Goal: Task Accomplishment & Management: Use online tool/utility

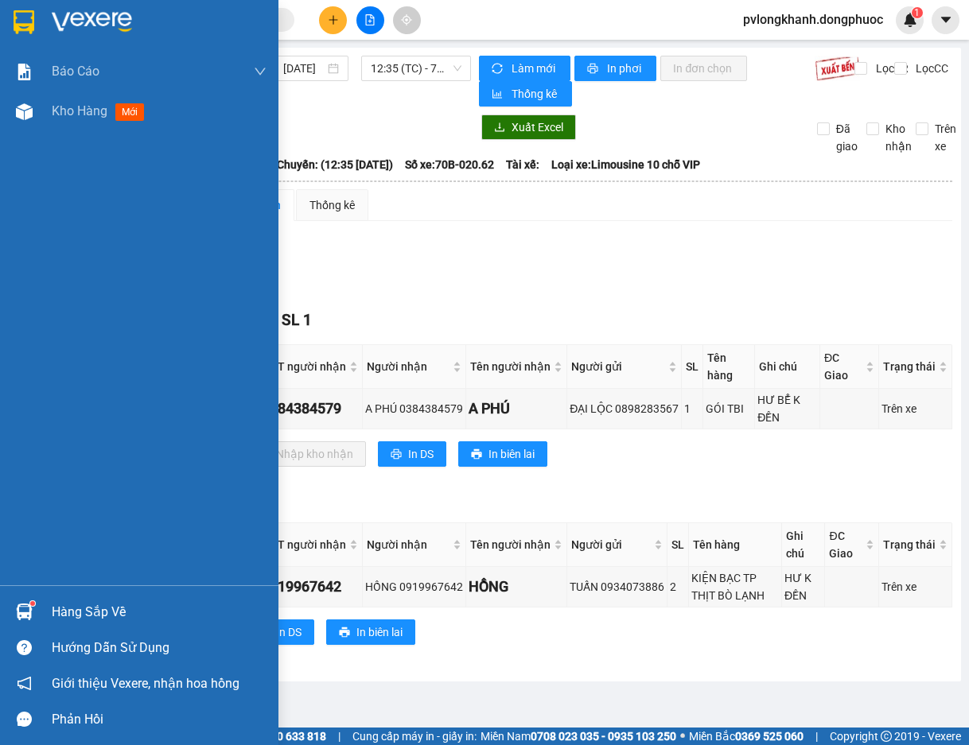
click at [78, 604] on div "Hàng sắp về" at bounding box center [159, 613] width 215 height 24
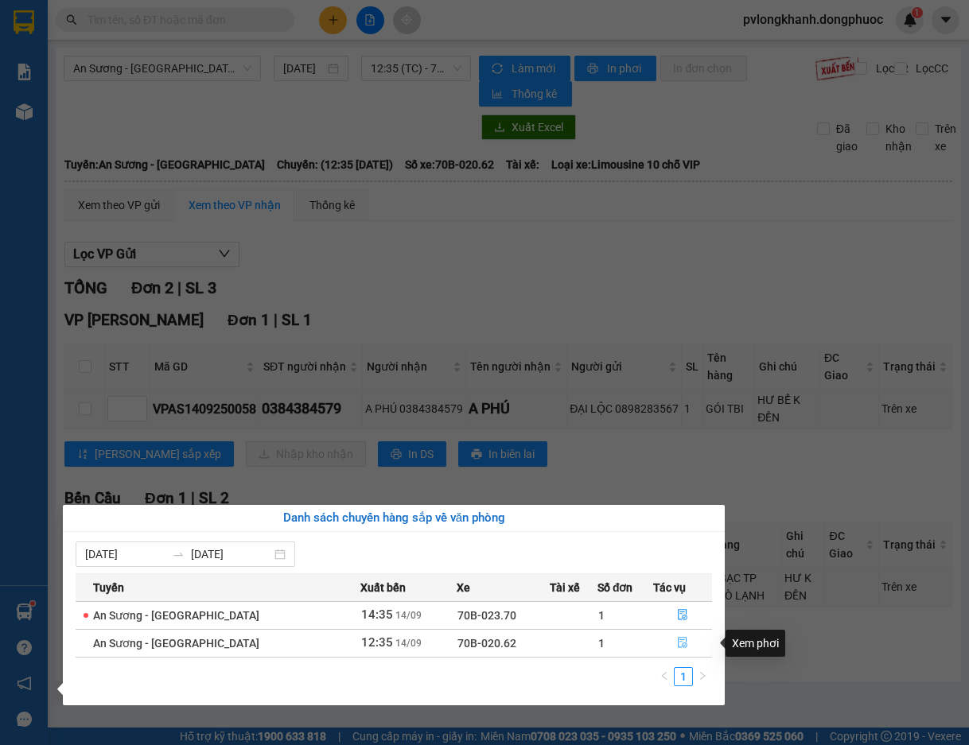
click at [682, 643] on icon "file-done" at bounding box center [682, 642] width 11 height 11
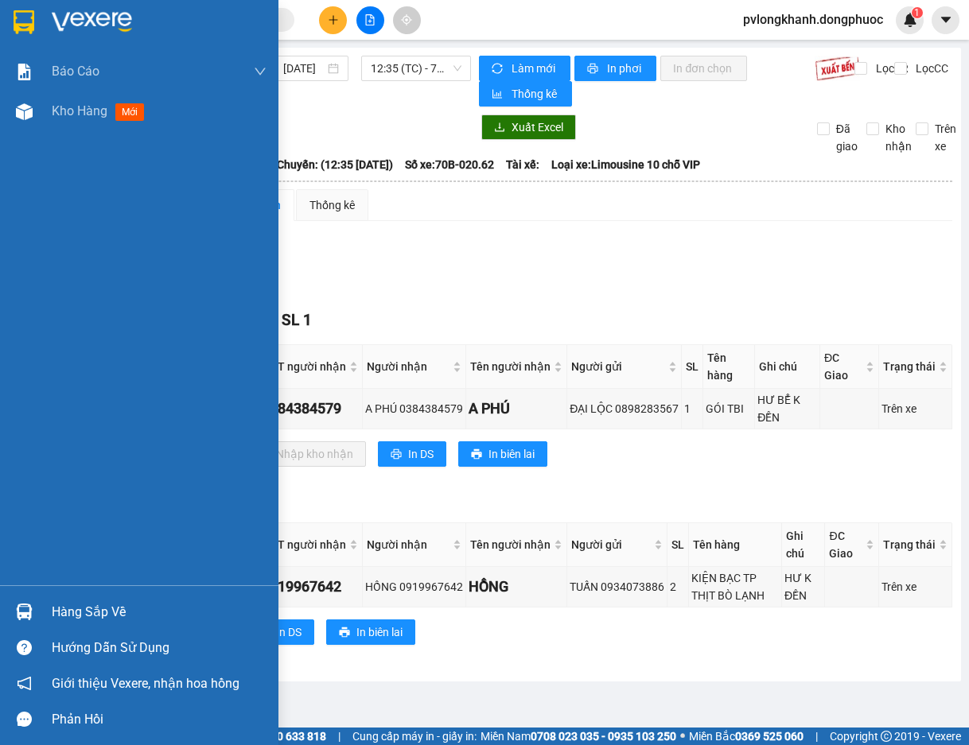
click at [86, 608] on div "Hàng sắp về" at bounding box center [159, 613] width 215 height 24
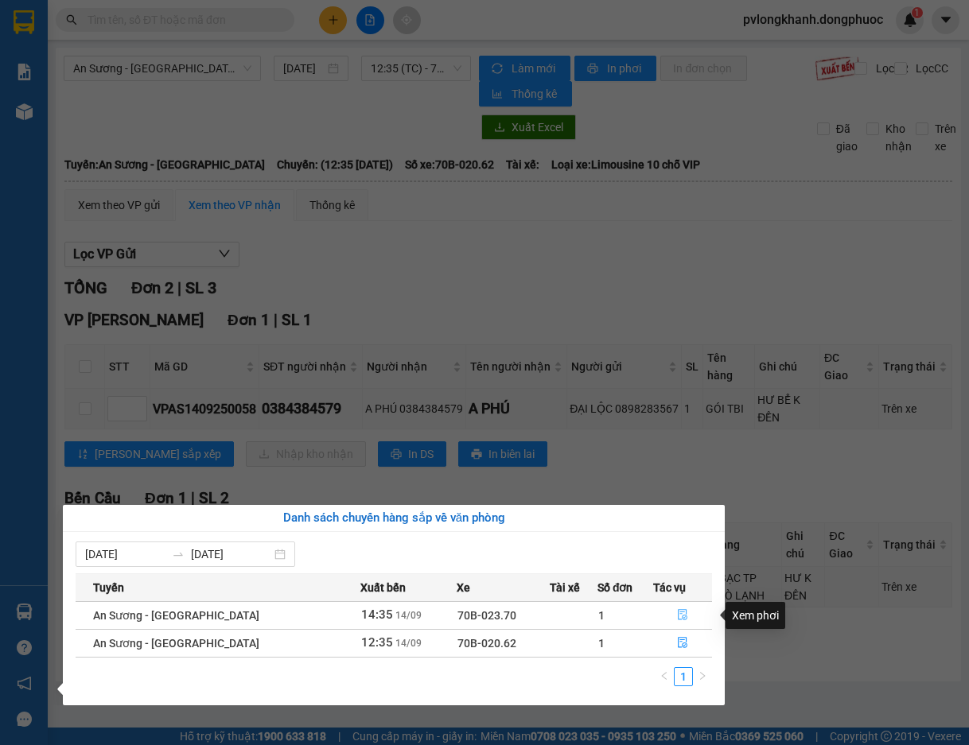
click at [684, 611] on icon "file-done" at bounding box center [682, 614] width 11 height 11
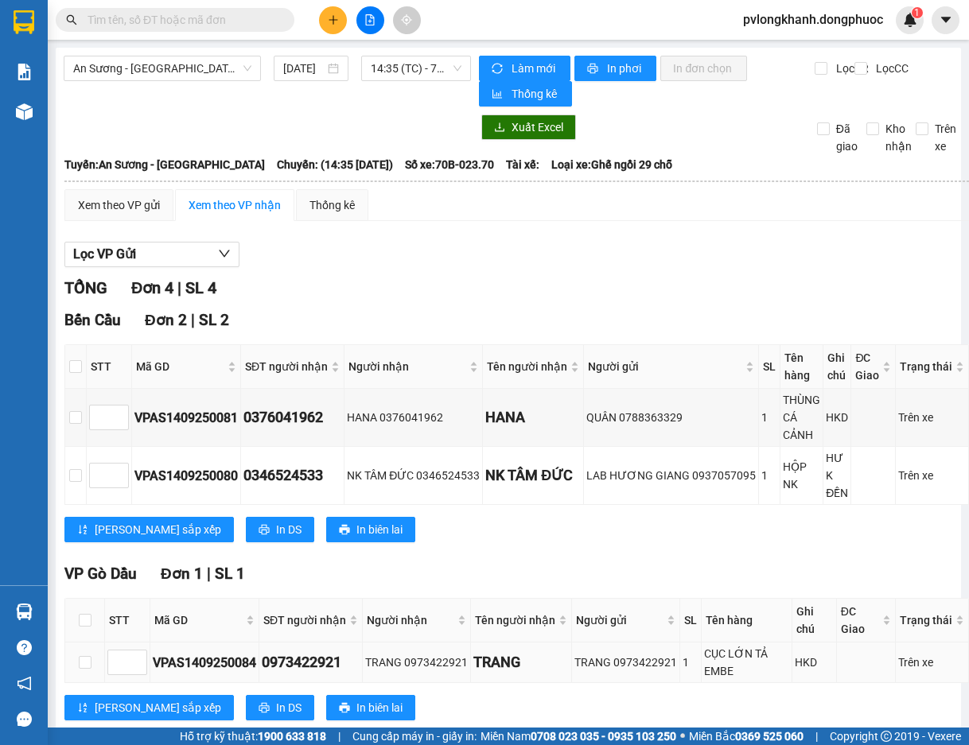
scroll to position [189, 0]
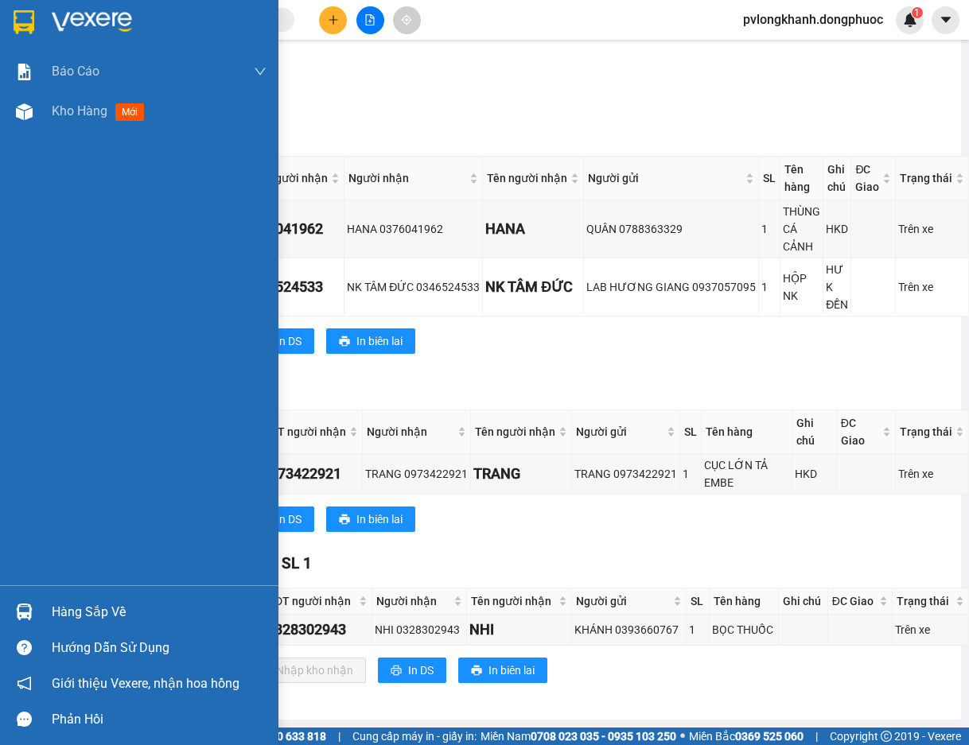
click at [84, 611] on div "Hàng sắp về" at bounding box center [159, 613] width 215 height 24
click at [0, 173] on div "Báo cáo Mẫu 1: Báo cáo dòng tiền Mẫu 1: Báo cáo dòng tiền theo nhân viên Mẫu 1:…" at bounding box center [139, 372] width 278 height 745
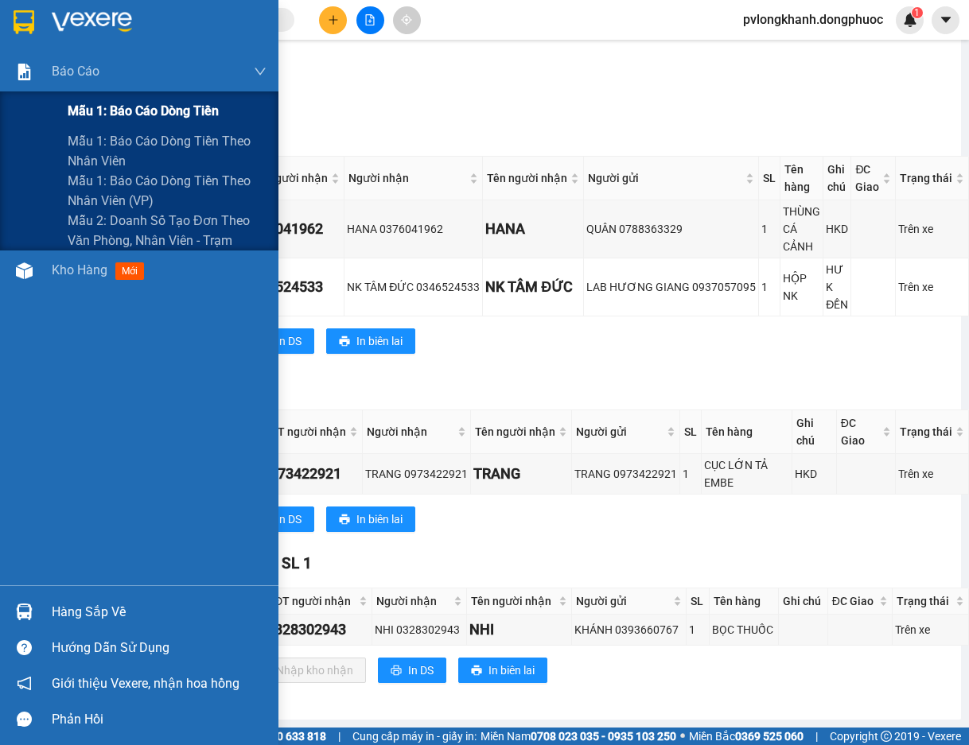
click at [126, 100] on div "Mẫu 1: Báo cáo dòng tiền" at bounding box center [167, 111] width 199 height 40
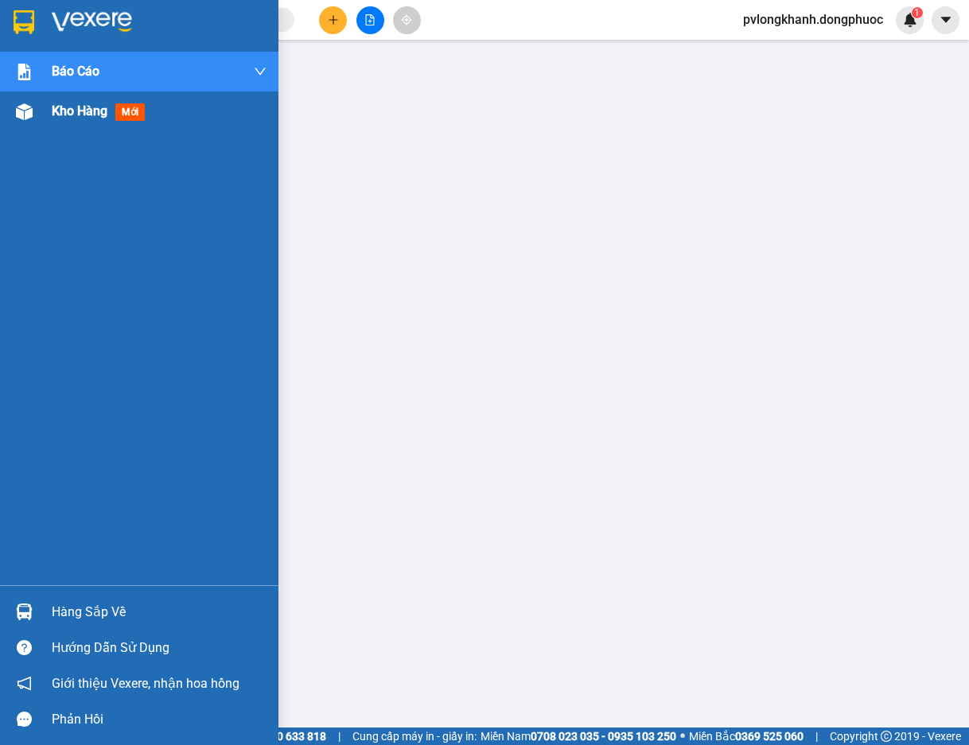
click at [80, 108] on span "Kho hàng" at bounding box center [80, 110] width 56 height 15
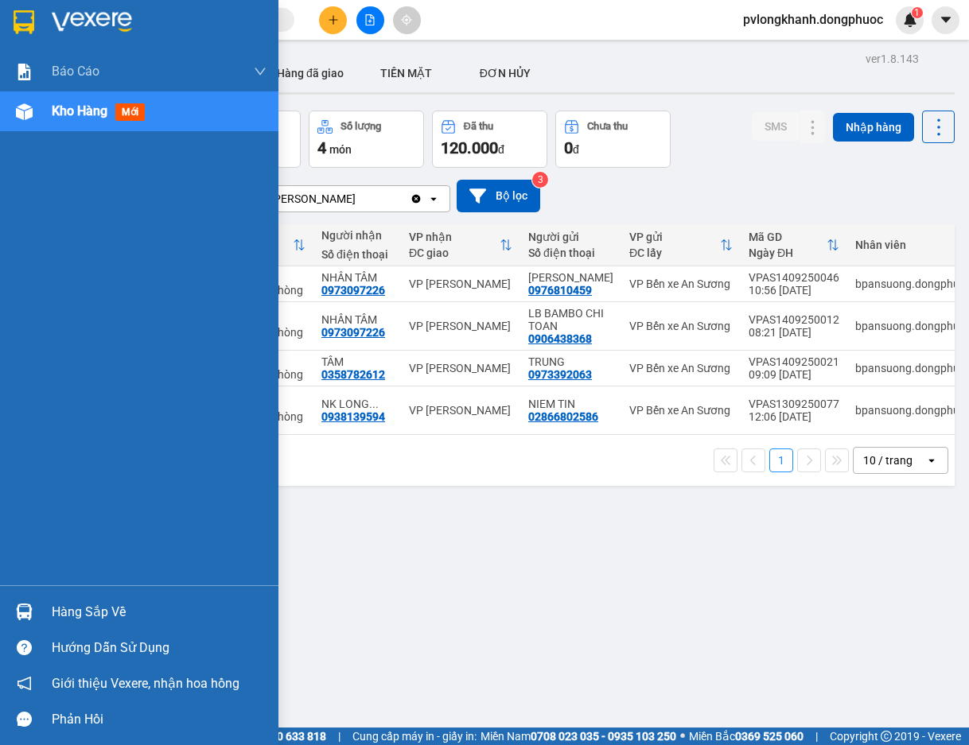
click at [103, 616] on div "Hàng sắp về" at bounding box center [159, 613] width 215 height 24
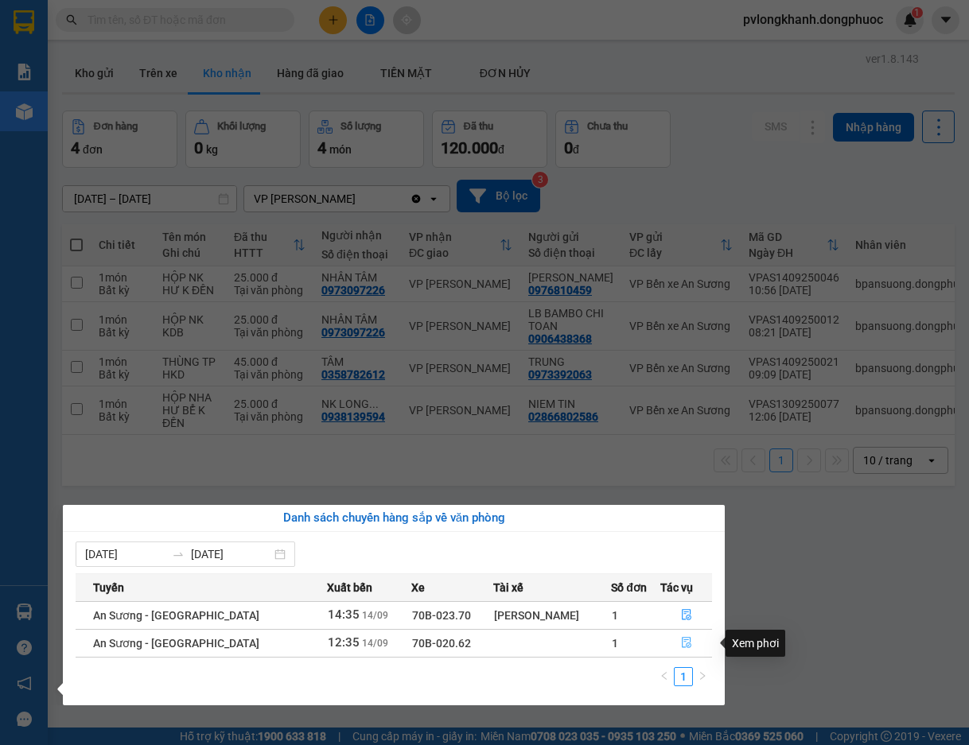
click at [684, 643] on icon "file-done" at bounding box center [686, 642] width 11 height 11
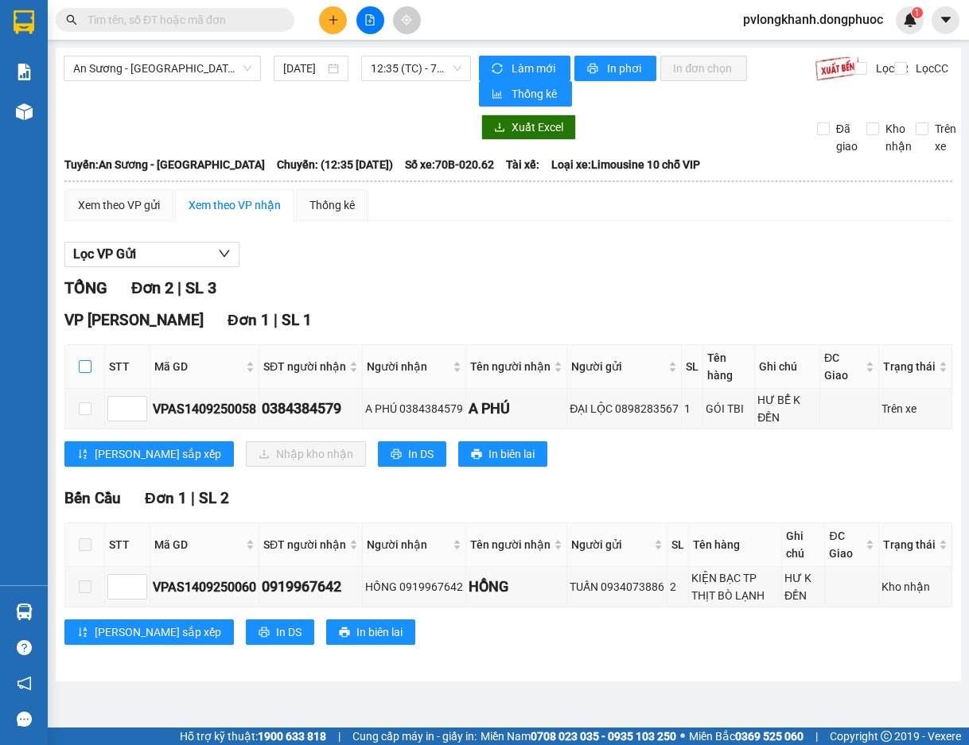
click at [81, 365] on input "checkbox" at bounding box center [85, 366] width 13 height 13
checkbox input "true"
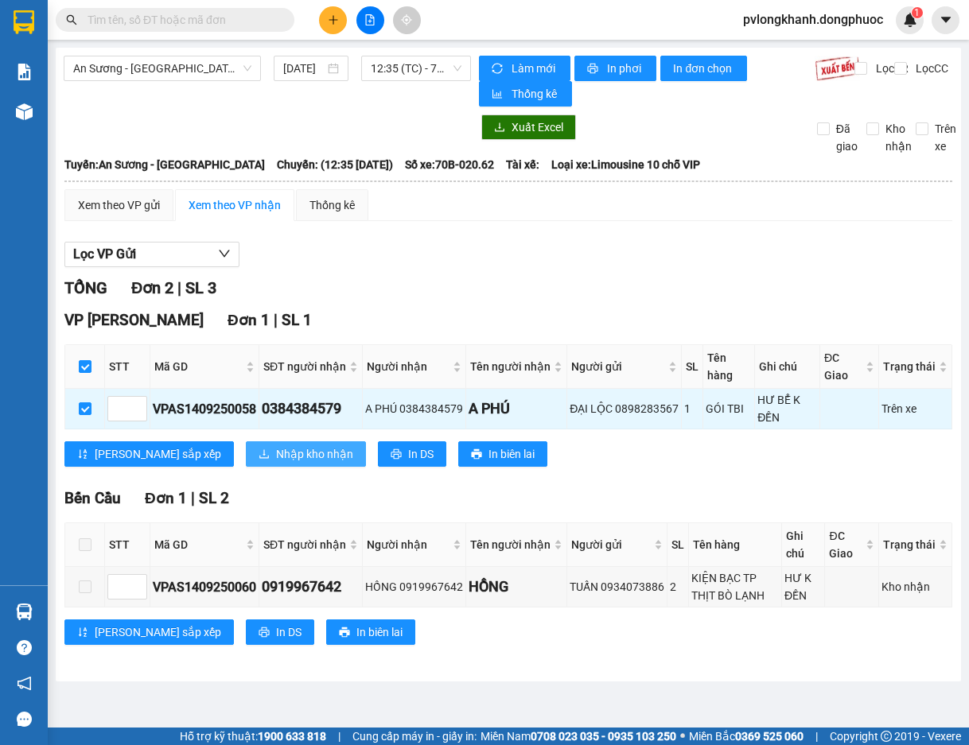
click at [276, 457] on span "Nhập kho nhận" at bounding box center [314, 455] width 77 height 18
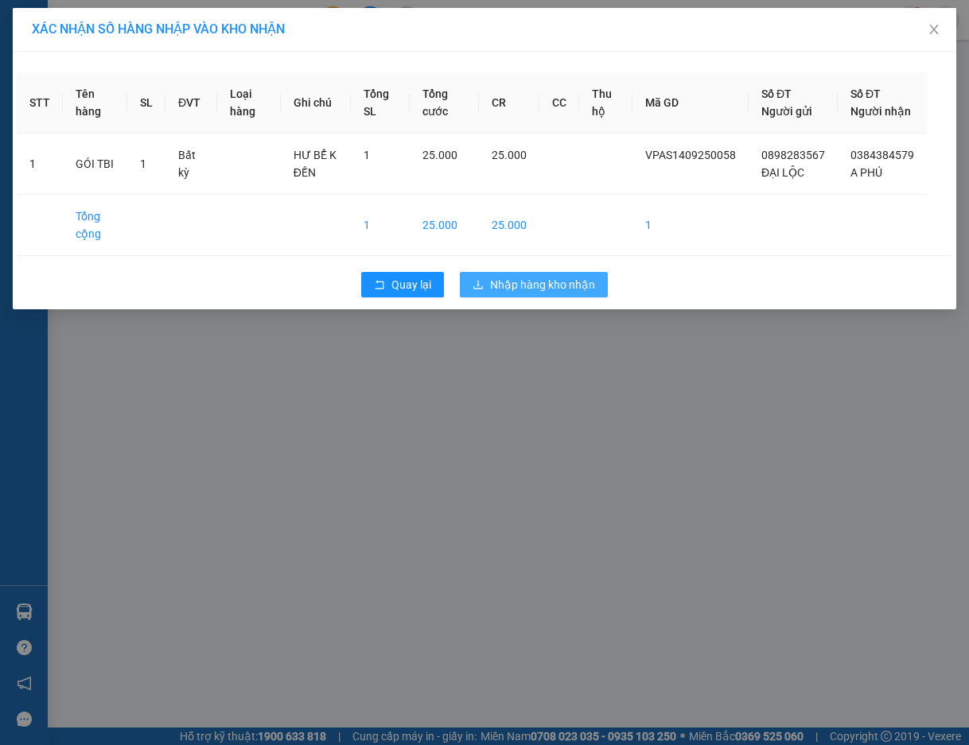
click at [541, 294] on span "Nhập hàng kho nhận" at bounding box center [542, 285] width 105 height 18
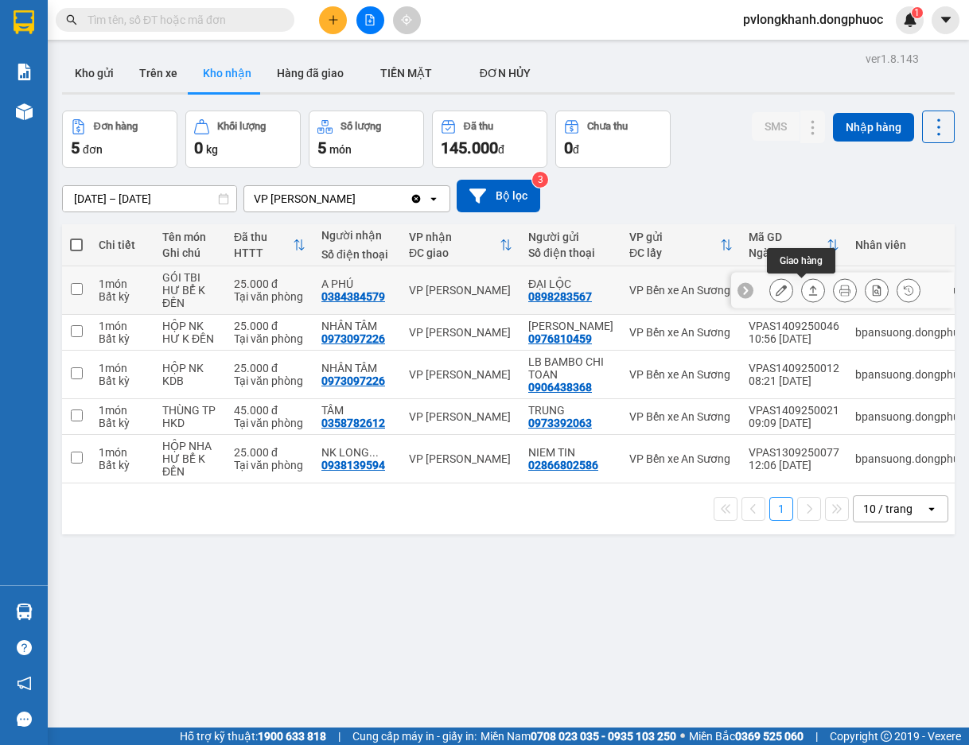
click at [809, 290] on icon at bounding box center [813, 291] width 9 height 10
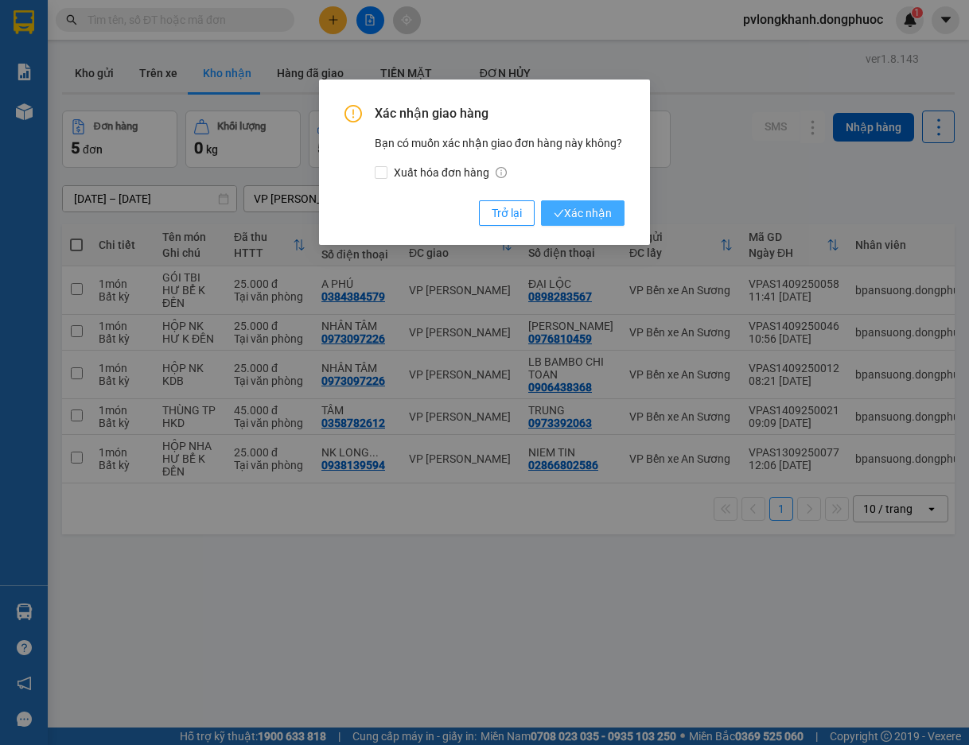
click at [578, 206] on span "Xác nhận" at bounding box center [583, 213] width 58 height 18
